Goal: Task Accomplishment & Management: Manage account settings

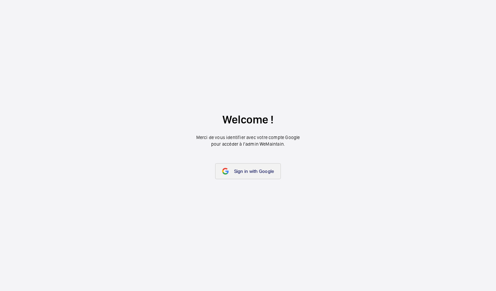
click at [258, 172] on span "Sign in with Google" at bounding box center [254, 171] width 40 height 5
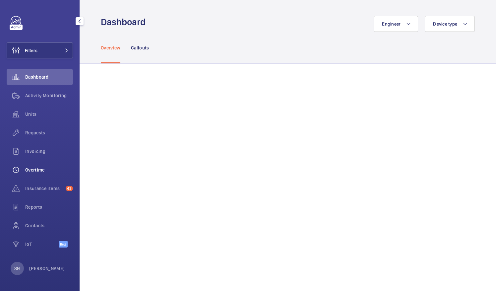
click at [48, 173] on span "Overtime" at bounding box center [49, 170] width 48 height 7
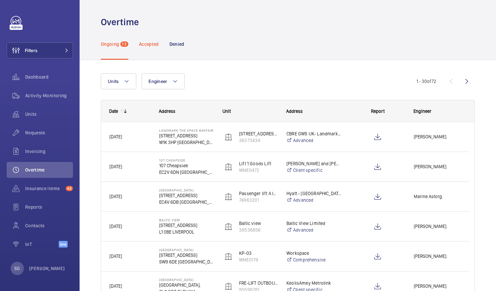
click at [154, 42] on p "Accepted" at bounding box center [149, 44] width 20 height 7
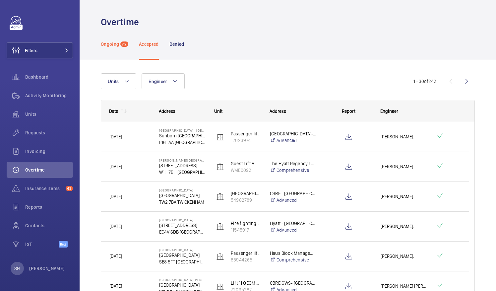
click at [114, 44] on p "Ongoing" at bounding box center [110, 44] width 18 height 7
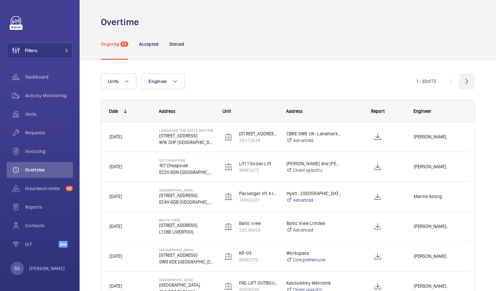
click at [462, 80] on wm-front-icon-button at bounding box center [467, 81] width 16 height 16
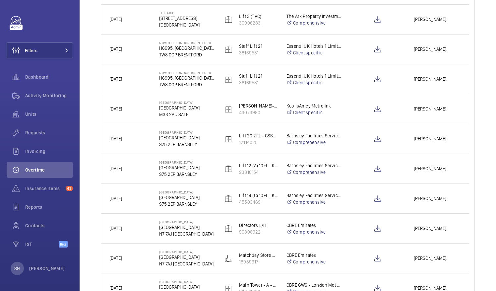
scroll to position [11, 0]
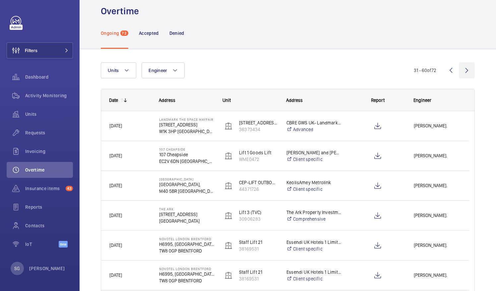
click at [459, 69] on wm-front-icon-button at bounding box center [467, 70] width 16 height 16
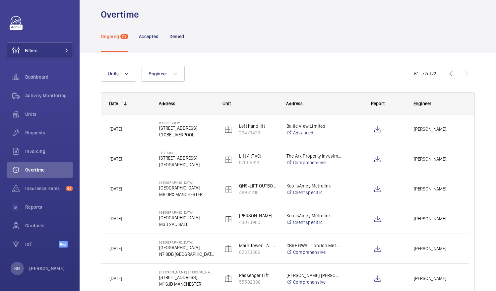
scroll to position [7, 0]
click at [447, 72] on wm-front-icon-button at bounding box center [451, 74] width 16 height 16
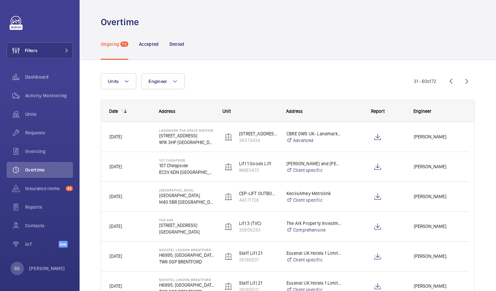
click at [125, 106] on wm-front-sortable-header-cell "Date" at bounding box center [126, 111] width 50 height 21
click at [126, 110] on mat-icon at bounding box center [125, 110] width 5 height 5
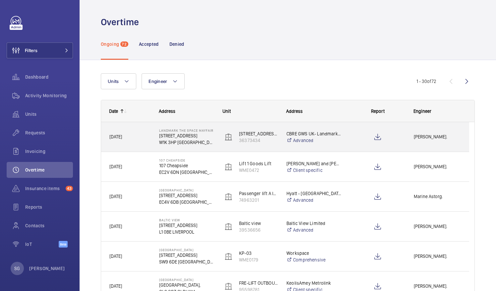
click at [354, 140] on div at bounding box center [377, 137] width 55 height 17
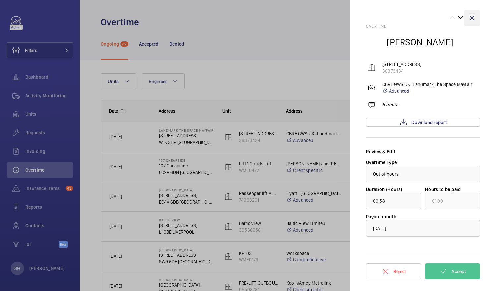
click at [473, 19] on wm-front-icon-button at bounding box center [473, 18] width 16 height 16
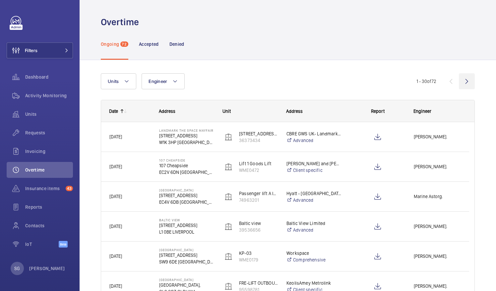
click at [461, 83] on wm-front-icon-button at bounding box center [467, 81] width 16 height 16
drag, startPoint x: 461, startPoint y: 83, endPoint x: 492, endPoint y: 78, distance: 31.0
click at [492, 78] on div "Overtime Ongoing 72 Accepted Denied Units Engineer More filters Reset all filte…" at bounding box center [288, 145] width 417 height 291
click at [461, 84] on wm-front-icon-button at bounding box center [467, 81] width 16 height 16
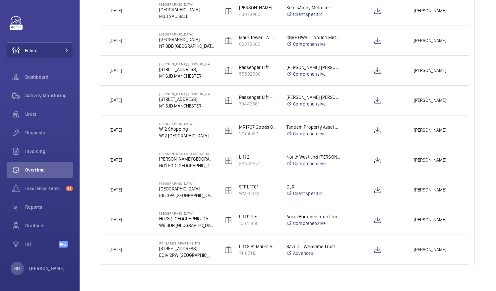
scroll to position [221, 0]
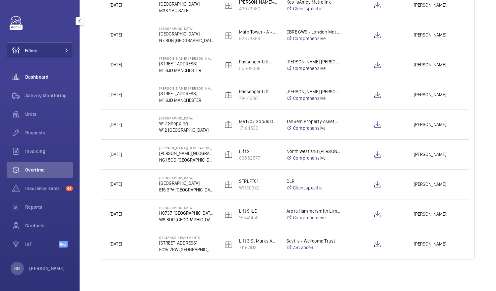
click at [28, 76] on span "Dashboard" at bounding box center [49, 77] width 48 height 7
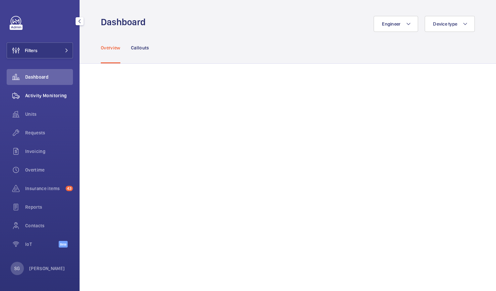
click at [36, 97] on span "Activity Monitoring" at bounding box center [49, 95] width 48 height 7
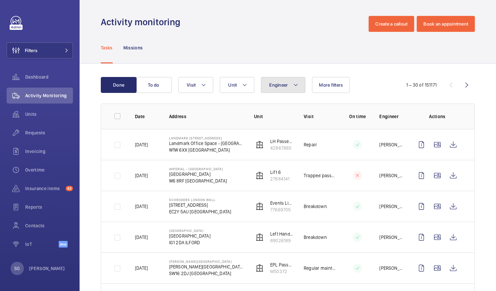
click at [297, 88] on mat-icon at bounding box center [295, 85] width 5 height 8
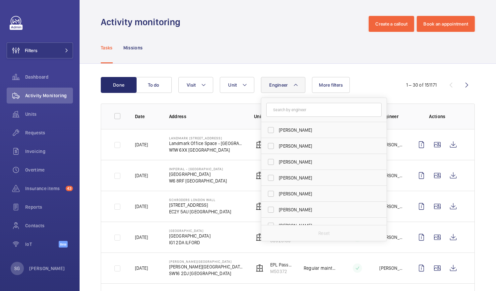
click at [293, 110] on input "text" at bounding box center [323, 110] width 115 height 14
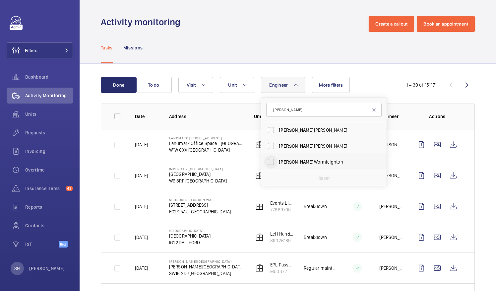
type input "[PERSON_NAME]"
click at [271, 160] on input "[PERSON_NAME]" at bounding box center [270, 161] width 13 height 13
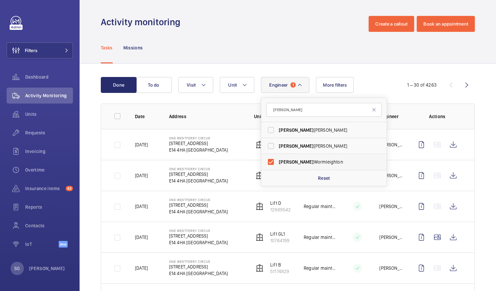
click at [328, 166] on label "[PERSON_NAME]" at bounding box center [318, 162] width 115 height 16
click at [278, 166] on input "[PERSON_NAME]" at bounding box center [270, 161] width 13 height 13
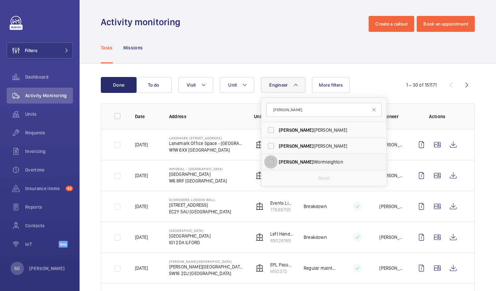
click at [269, 163] on input "[PERSON_NAME]" at bounding box center [270, 161] width 13 height 13
checkbox input "true"
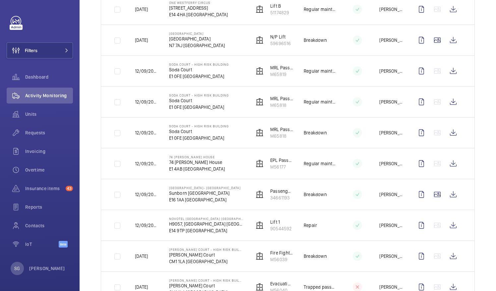
scroll to position [330, 0]
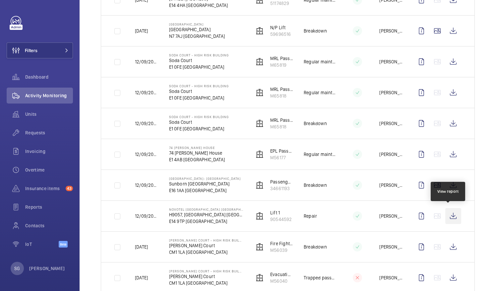
click at [451, 210] on wm-front-icon-button at bounding box center [454, 216] width 16 height 16
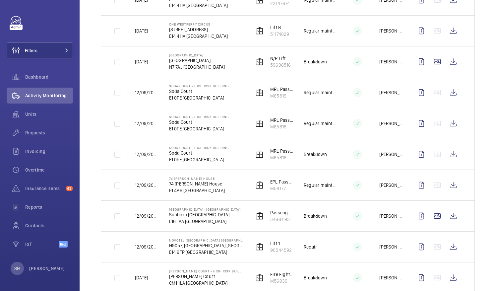
scroll to position [269, 0]
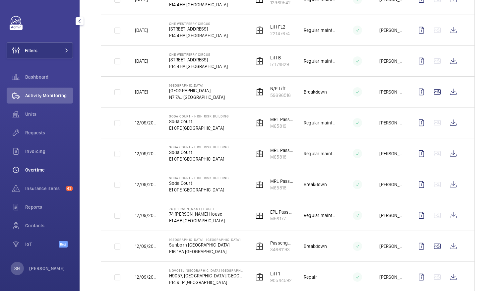
click at [35, 172] on span "Overtime" at bounding box center [49, 170] width 48 height 7
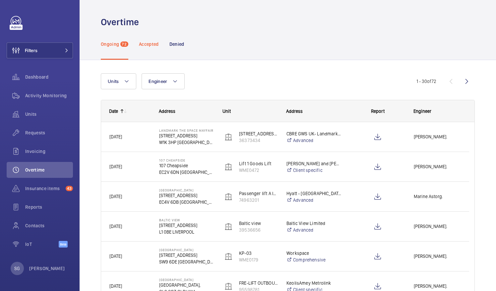
click at [155, 43] on p "Accepted" at bounding box center [149, 44] width 20 height 7
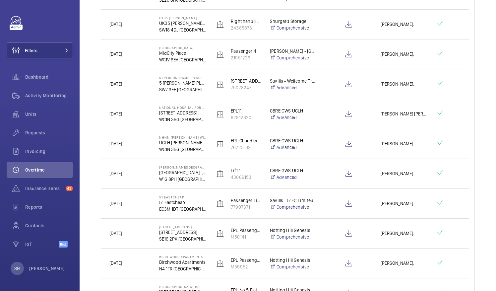
scroll to position [485, 0]
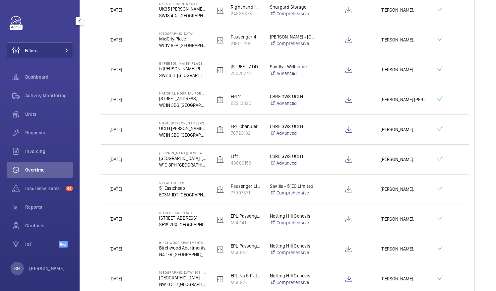
click at [56, 172] on span "Overtime" at bounding box center [49, 170] width 48 height 7
drag, startPoint x: 491, startPoint y: 164, endPoint x: 494, endPoint y: 123, distance: 41.6
click at [494, 123] on div "Overtime Ongoing 72 Accepted Denied Units Engineer More filters Reset all filte…" at bounding box center [288, 145] width 417 height 291
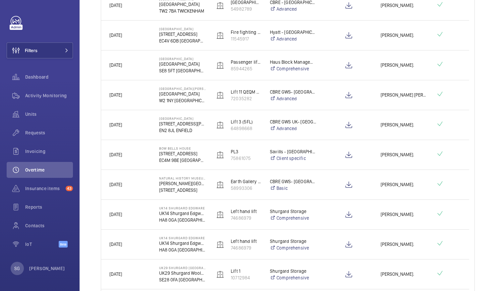
scroll to position [0, 0]
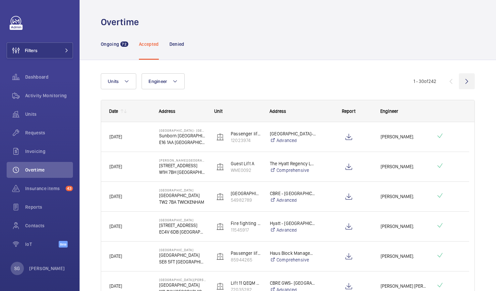
click at [461, 79] on wm-front-icon-button at bounding box center [467, 81] width 16 height 16
click at [461, 82] on wm-front-icon-button at bounding box center [467, 81] width 16 height 16
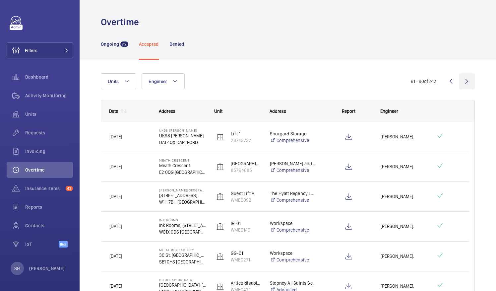
click at [459, 80] on wm-front-icon-button at bounding box center [467, 81] width 16 height 16
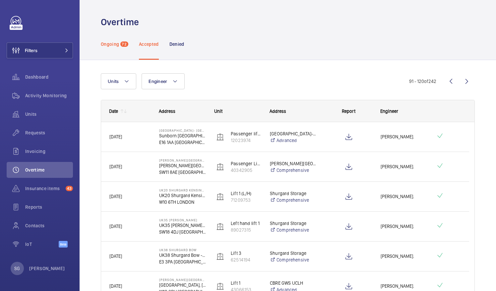
click at [113, 44] on p "Ongoing" at bounding box center [110, 44] width 18 height 7
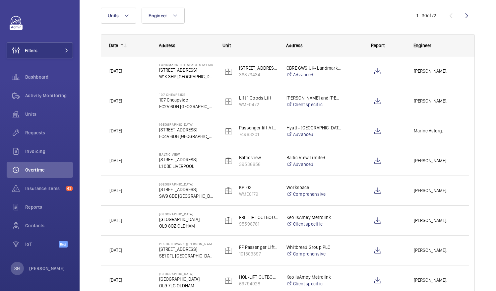
scroll to position [35, 0]
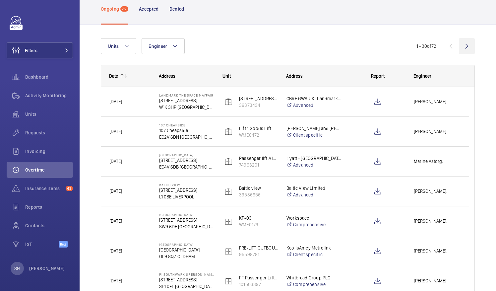
click at [459, 50] on wm-front-icon-button at bounding box center [467, 46] width 16 height 16
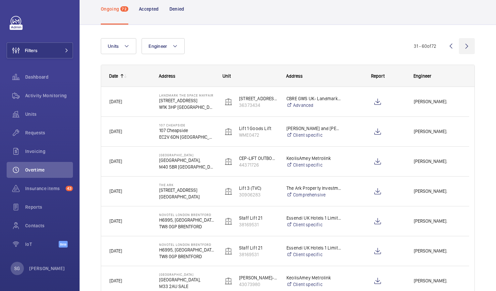
click at [462, 47] on wm-front-icon-button at bounding box center [467, 46] width 16 height 16
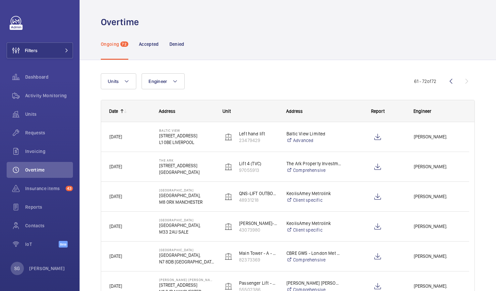
click at [462, 47] on div "Ongoing 72 Accepted Denied" at bounding box center [288, 44] width 374 height 32
click at [448, 80] on wm-front-icon-button at bounding box center [451, 81] width 16 height 16
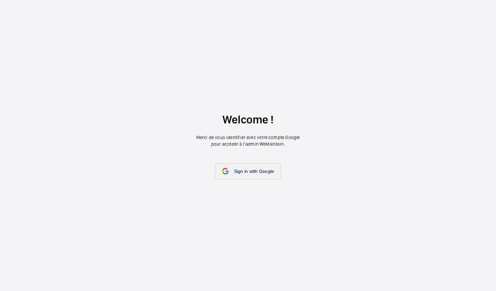
click at [236, 178] on link "Sign in with Google" at bounding box center [248, 171] width 66 height 16
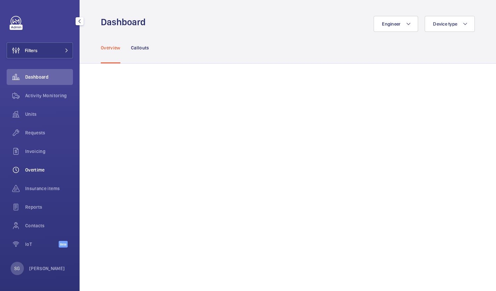
click at [47, 166] on div "Overtime" at bounding box center [40, 170] width 66 height 16
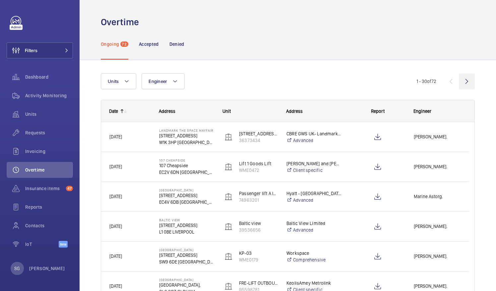
click at [460, 84] on wm-front-icon-button at bounding box center [467, 81] width 16 height 16
click at [459, 83] on wm-front-icon-button at bounding box center [467, 81] width 16 height 16
